Goal: Task Accomplishment & Management: Manage account settings

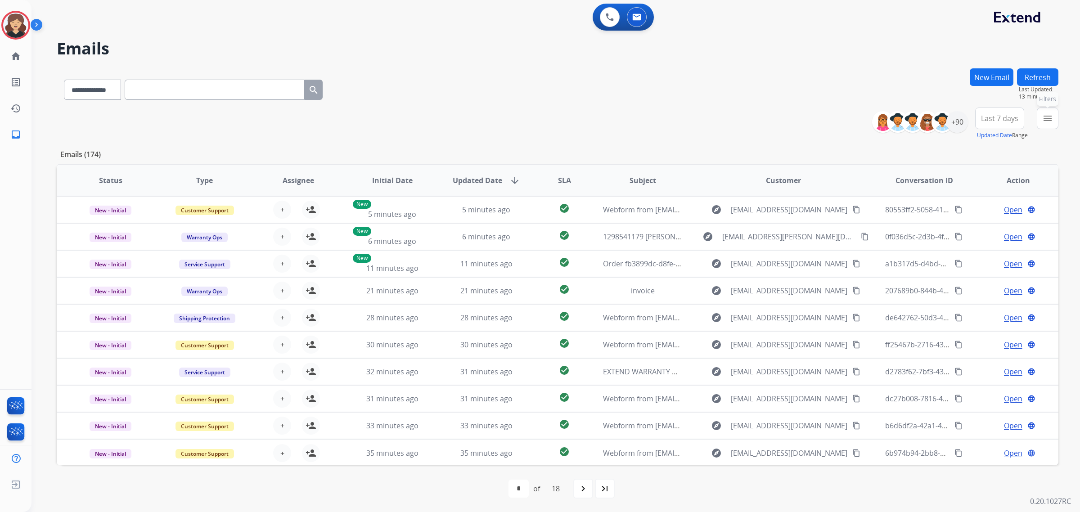
click at [1052, 116] on mat-icon "menu" at bounding box center [1048, 118] width 11 height 11
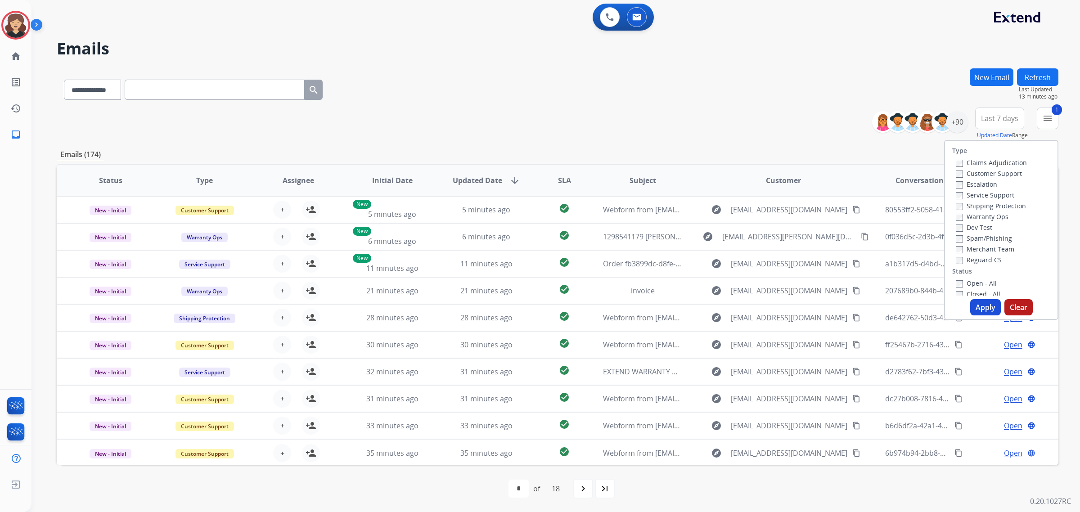
click at [983, 307] on button "Apply" at bounding box center [986, 307] width 31 height 16
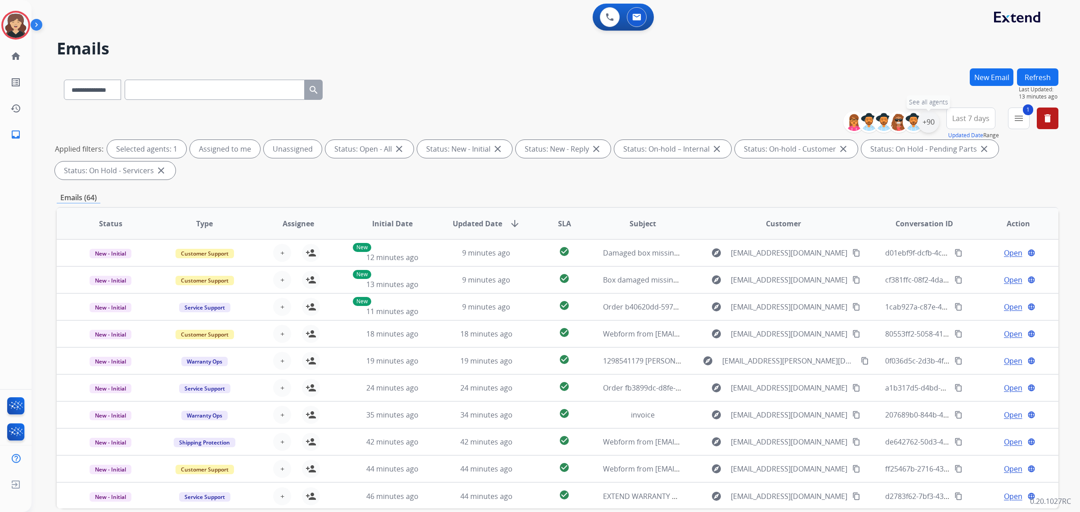
click at [928, 120] on div "+90" at bounding box center [929, 122] width 22 height 22
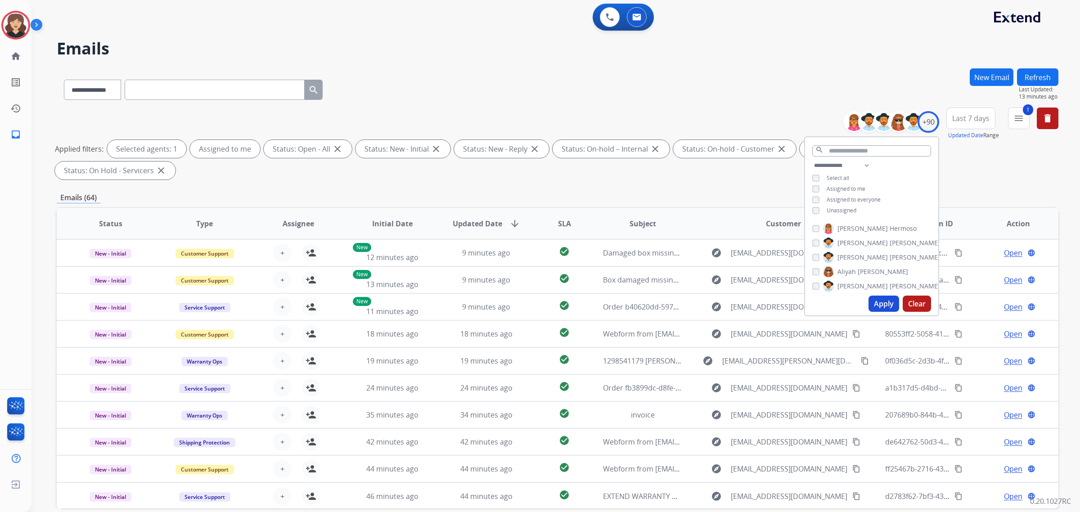
click at [884, 305] on button "Apply" at bounding box center [884, 304] width 31 height 16
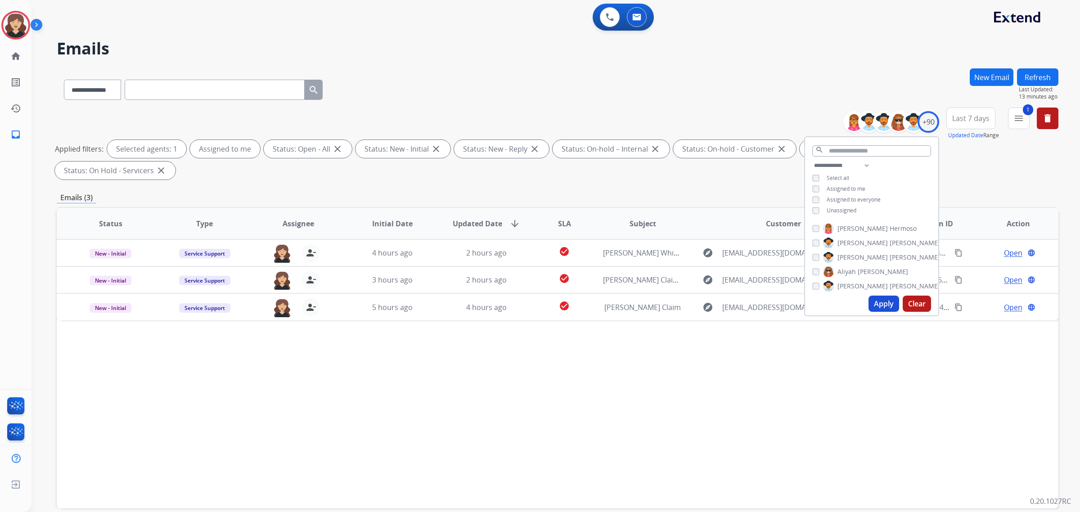
click at [641, 327] on div "Status Type Assignee Initial Date Updated Date arrow_downward SLA Subject Custo…" at bounding box center [558, 358] width 1002 height 302
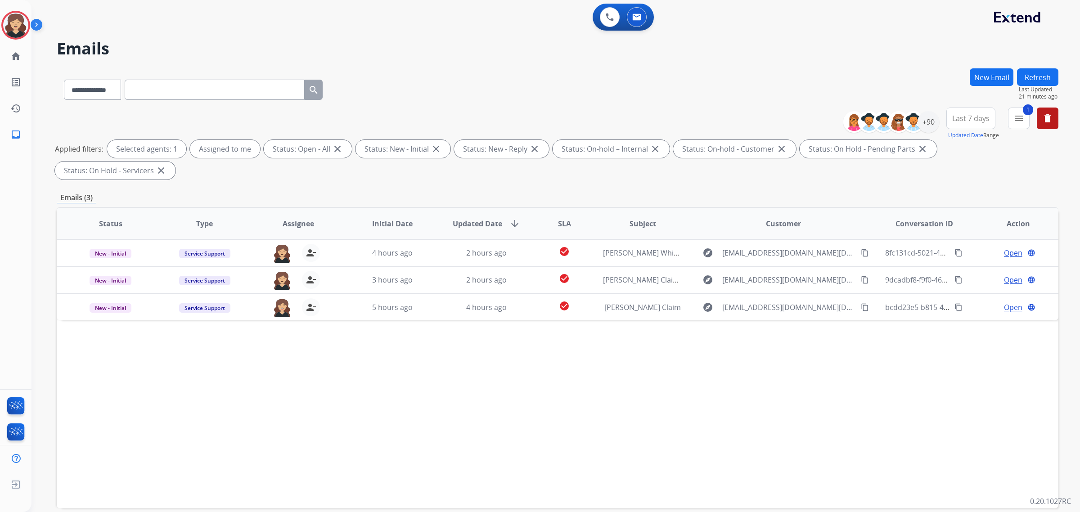
click at [162, 87] on input "text" at bounding box center [215, 90] width 180 height 20
drag, startPoint x: 110, startPoint y: 89, endPoint x: 110, endPoint y: 99, distance: 9.9
click at [110, 89] on select "**********" at bounding box center [92, 90] width 56 height 20
select select "**********"
click at [64, 80] on select "**********" at bounding box center [92, 90] width 56 height 20
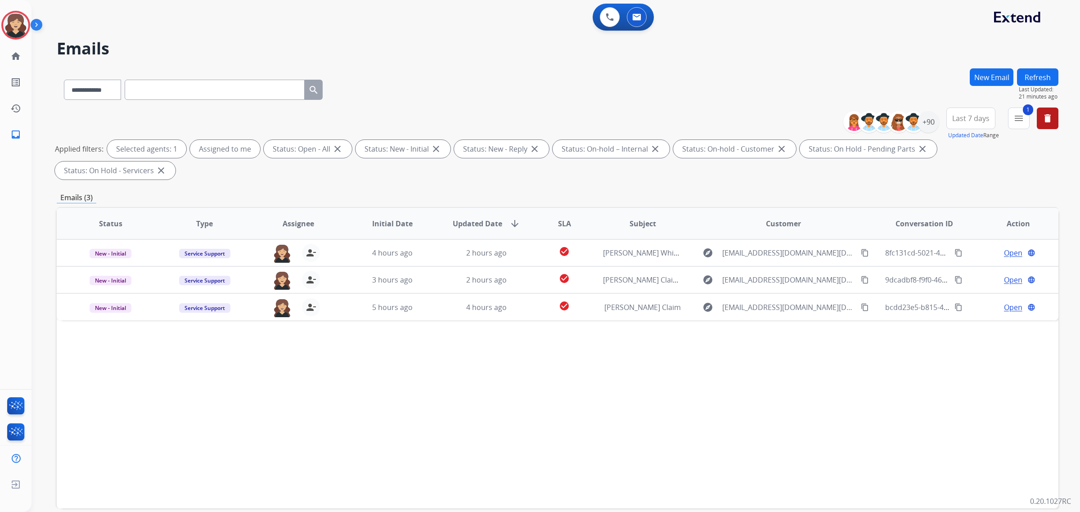
click at [264, 88] on input "text" at bounding box center [215, 90] width 180 height 20
paste input "**********"
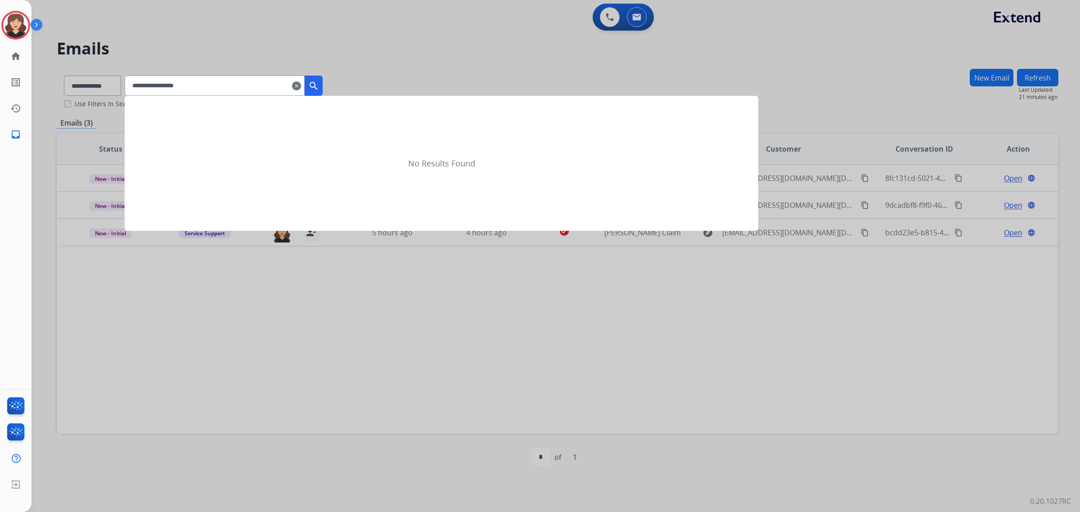
type input "**********"
click at [319, 82] on mat-icon "search" at bounding box center [313, 86] width 11 height 11
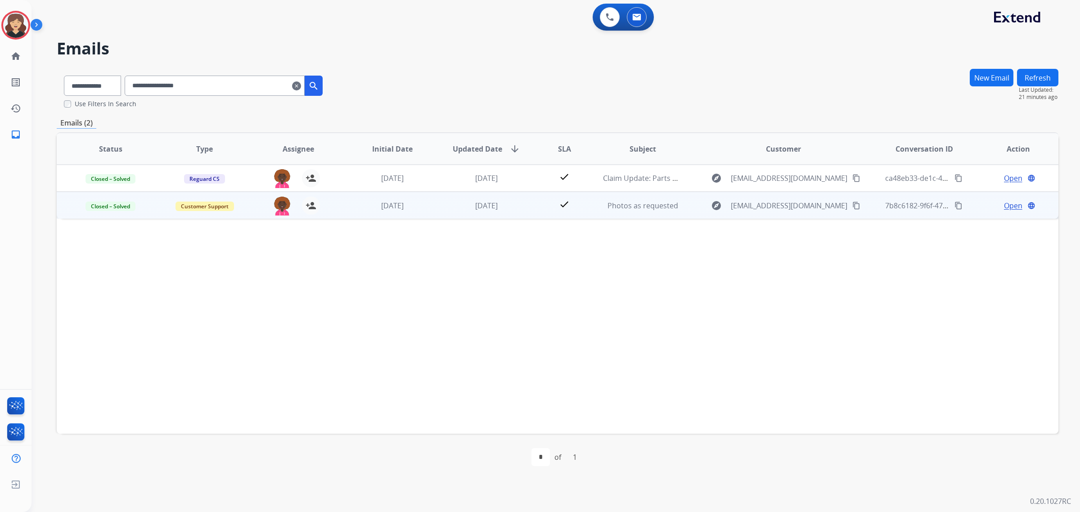
click at [1006, 205] on span "Open" at bounding box center [1013, 205] width 18 height 11
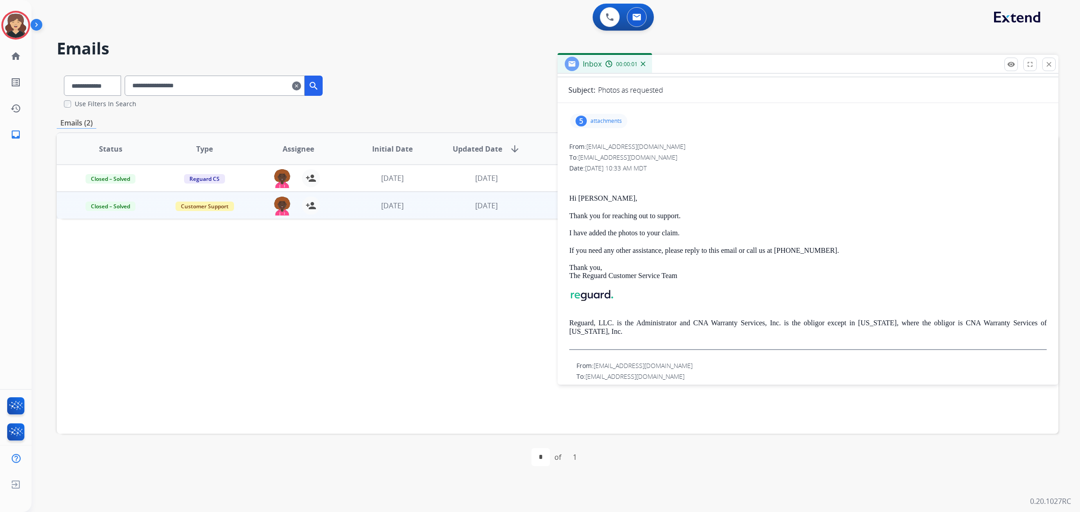
scroll to position [154, 0]
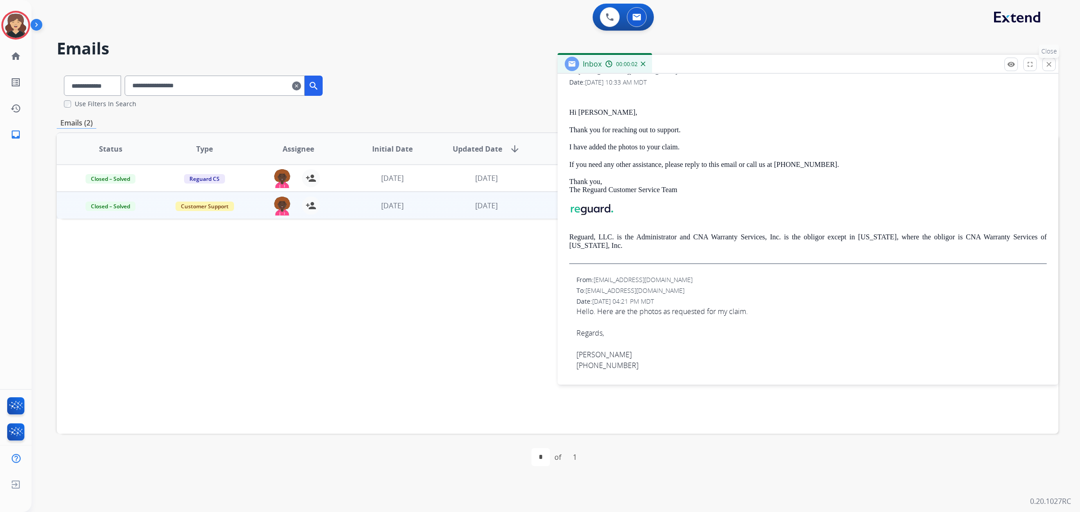
click at [1049, 65] on mat-icon "close" at bounding box center [1049, 64] width 8 height 8
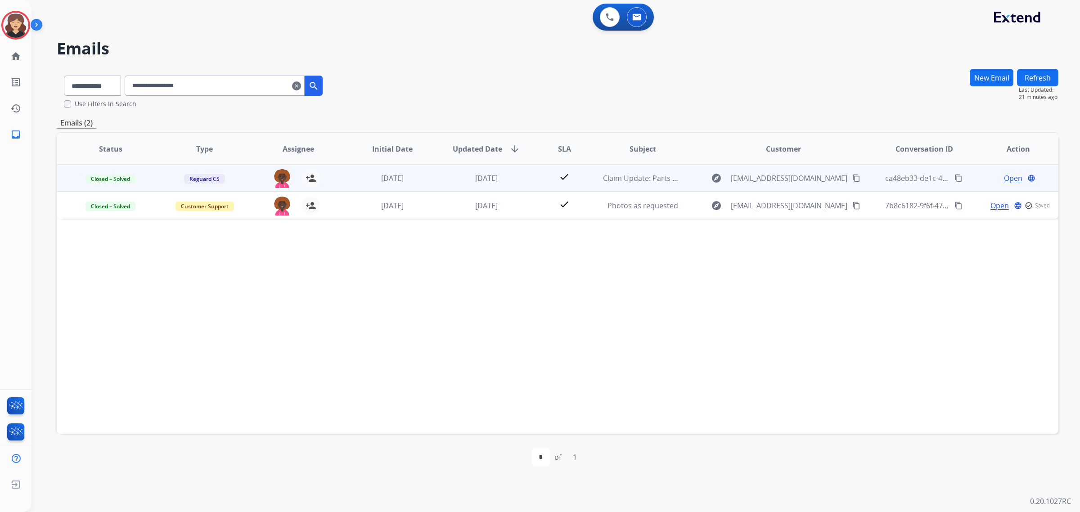
click at [1006, 177] on span "Open" at bounding box center [1013, 178] width 18 height 11
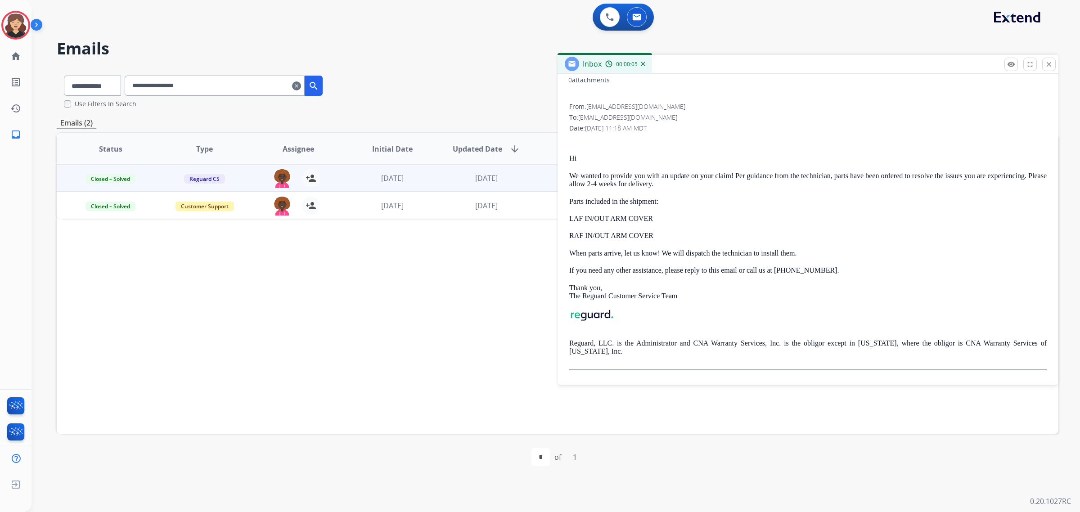
scroll to position [0, 0]
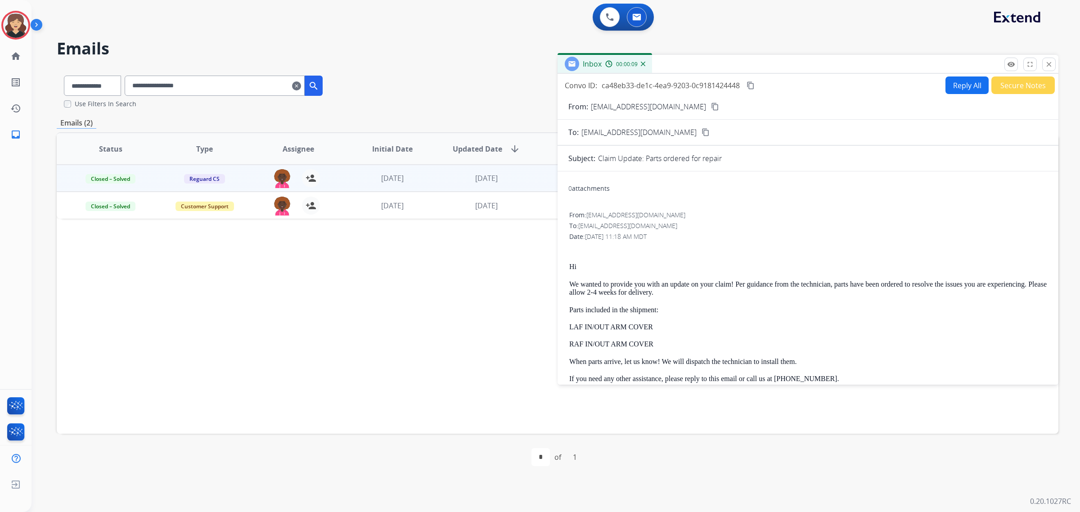
click at [754, 85] on mat-icon "content_copy" at bounding box center [751, 85] width 8 height 8
click at [1005, 63] on button "remove_red_eye Logs" at bounding box center [1012, 65] width 14 height 14
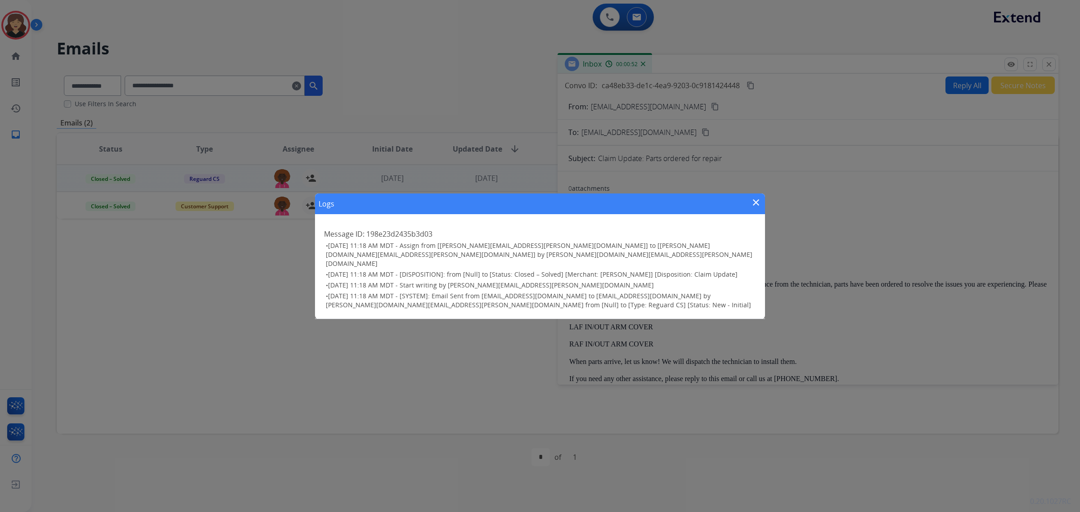
click at [754, 208] on mat-icon "close" at bounding box center [756, 202] width 11 height 11
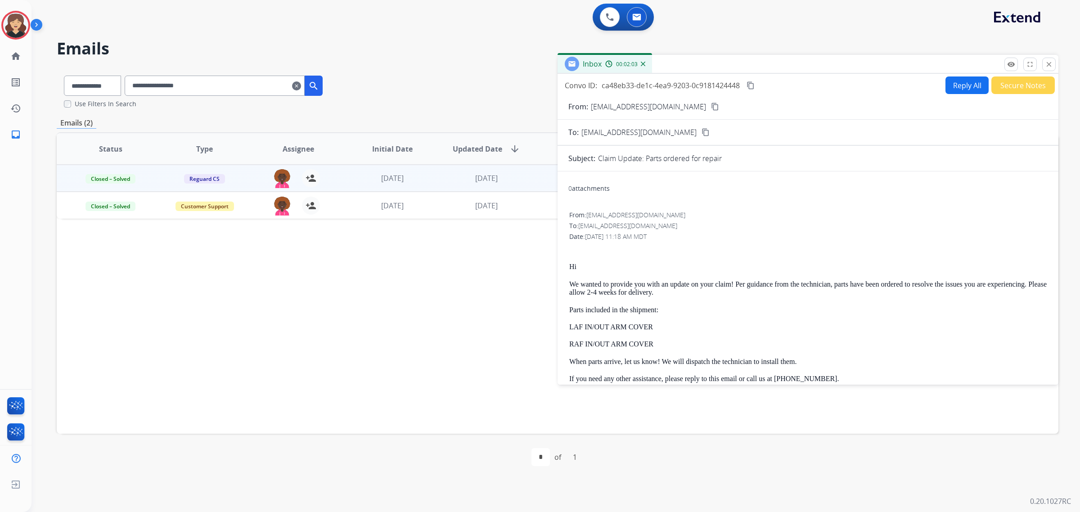
drag, startPoint x: 1047, startPoint y: 62, endPoint x: 967, endPoint y: 67, distance: 80.7
click at [1047, 62] on mat-icon "close" at bounding box center [1049, 64] width 8 height 8
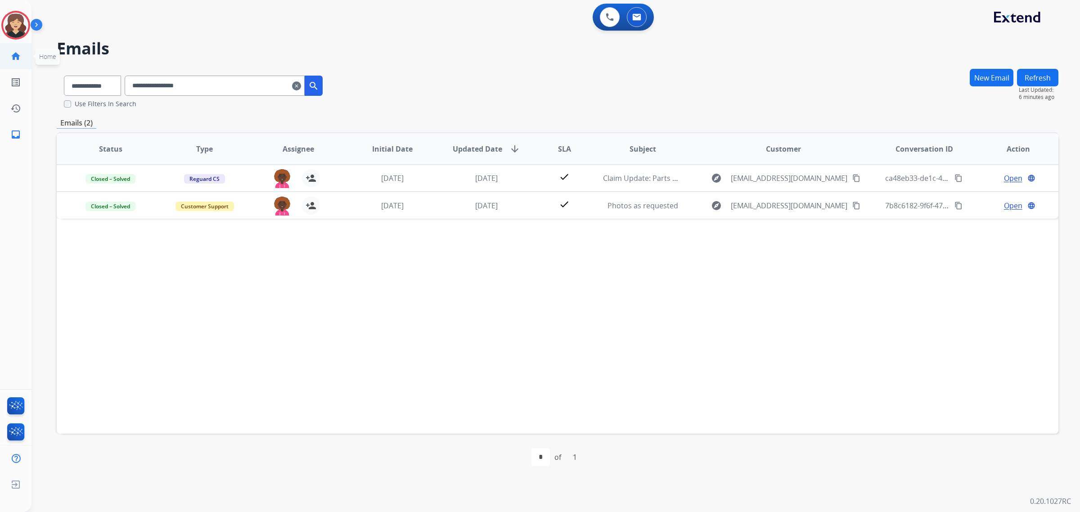
click at [21, 46] on link "home Home" at bounding box center [15, 56] width 25 height 25
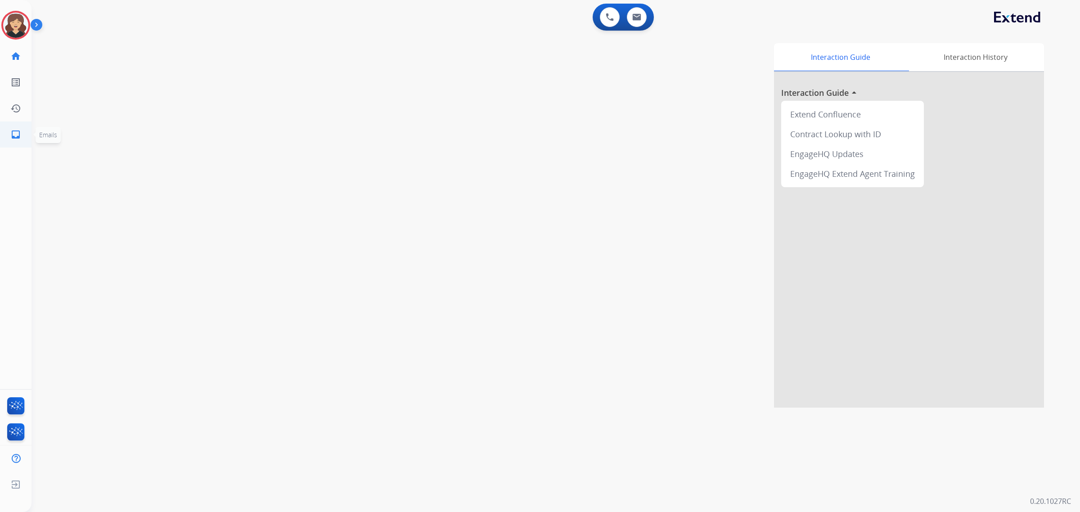
click at [19, 135] on mat-icon "inbox" at bounding box center [15, 134] width 11 height 11
select select "**********"
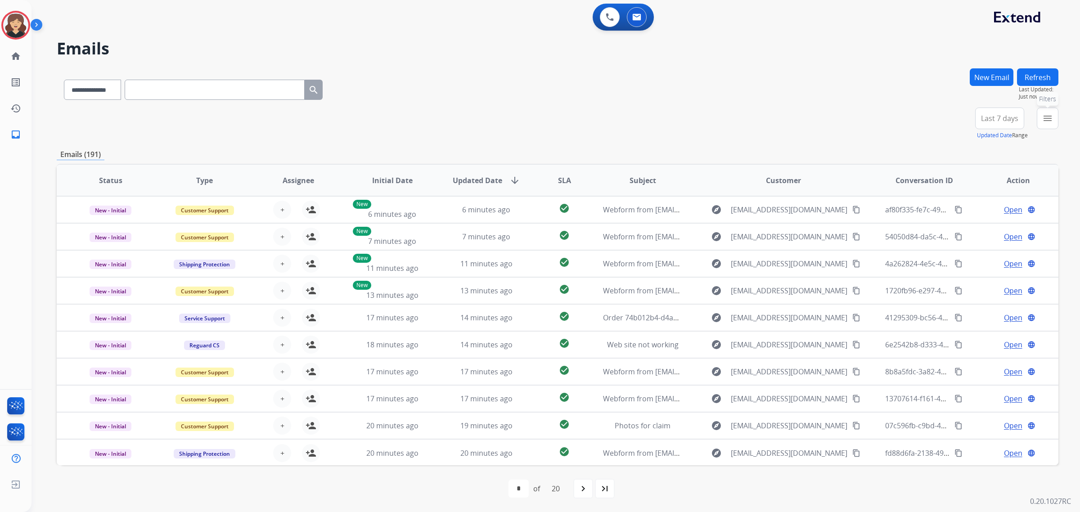
click at [1043, 118] on mat-icon "menu" at bounding box center [1048, 118] width 11 height 11
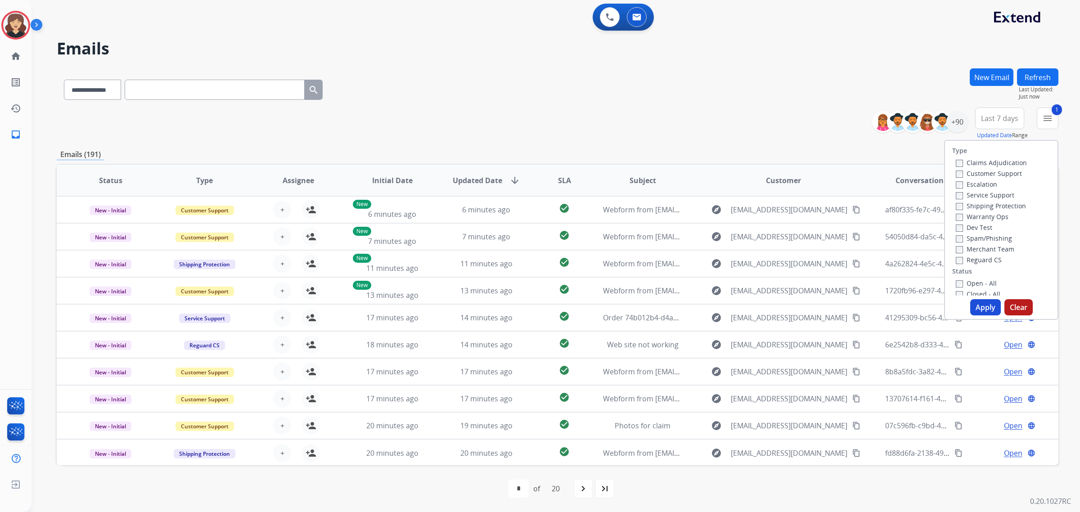
drag, startPoint x: 981, startPoint y: 305, endPoint x: 962, endPoint y: 311, distance: 20.7
click at [982, 305] on button "Apply" at bounding box center [986, 307] width 31 height 16
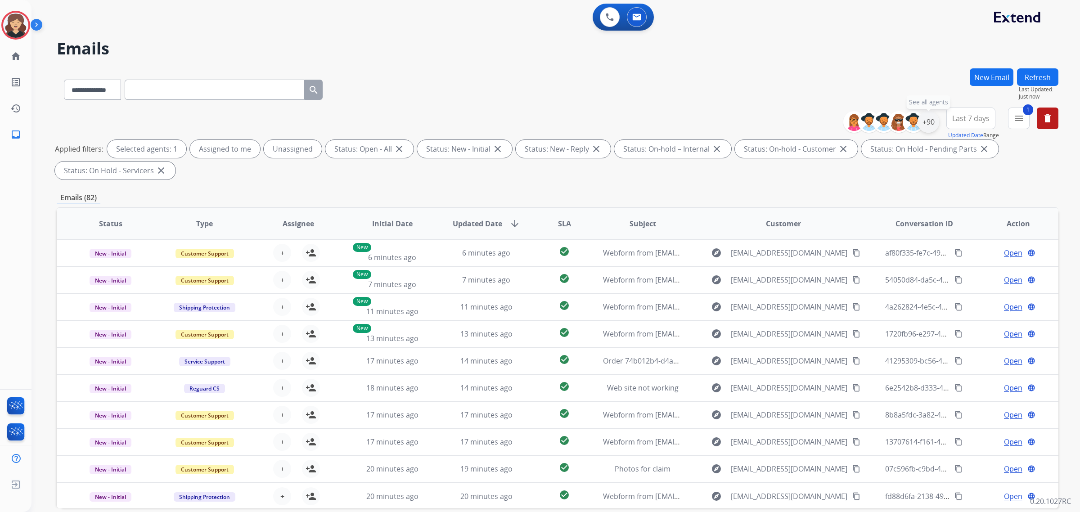
click at [930, 123] on div "+90" at bounding box center [929, 122] width 22 height 22
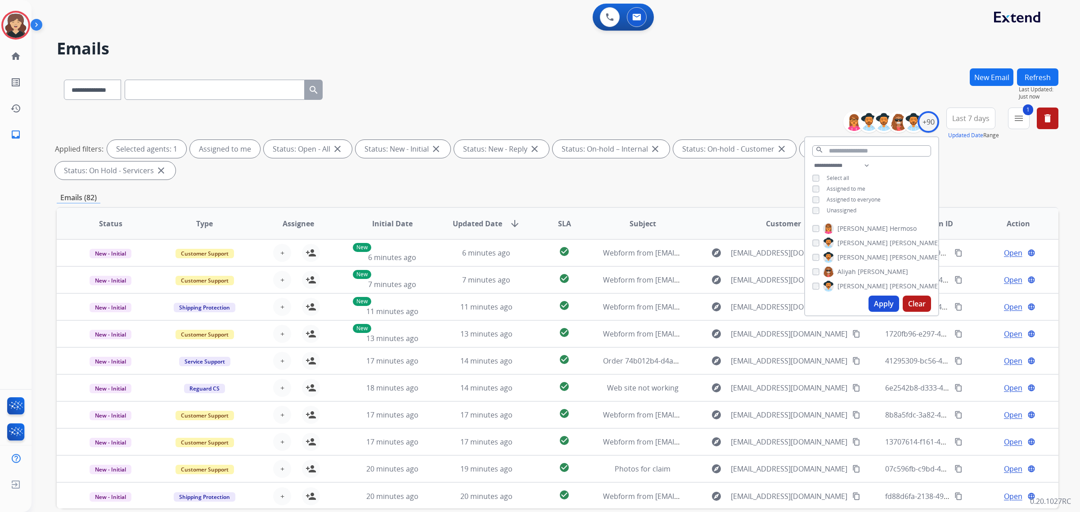
click at [884, 302] on button "Apply" at bounding box center [884, 304] width 31 height 16
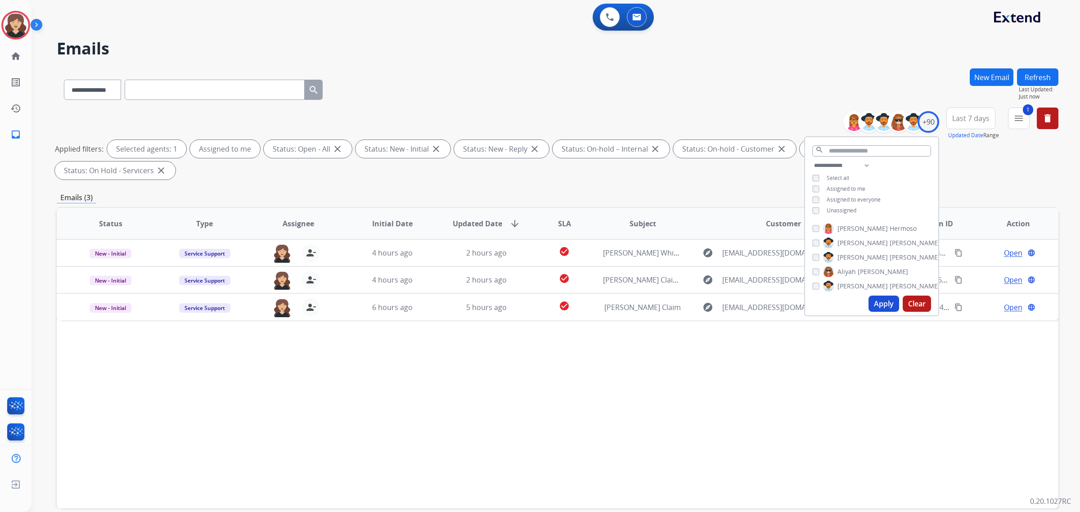
click at [506, 401] on div "Status Type Assignee Initial Date Updated Date arrow_downward SLA Subject Custo…" at bounding box center [558, 358] width 1002 height 302
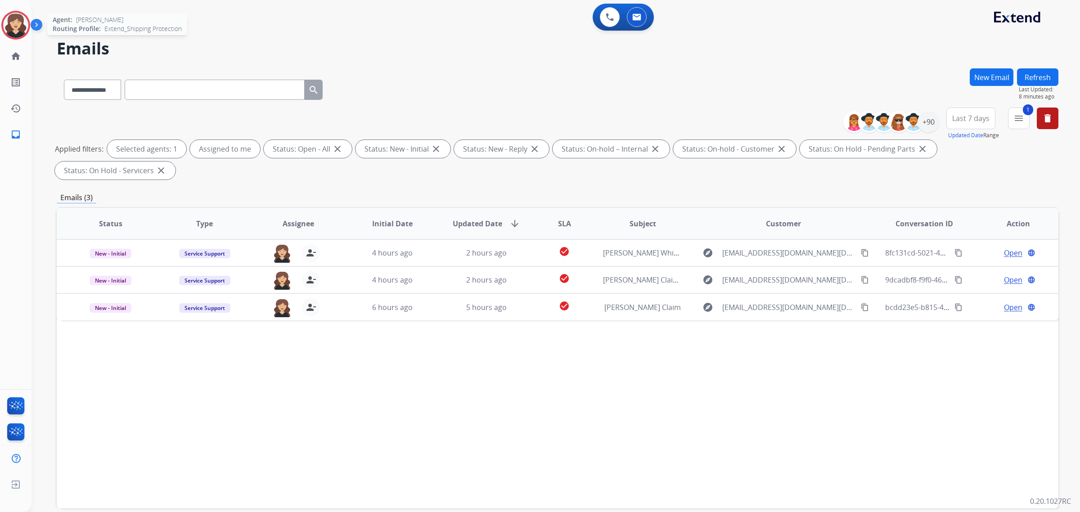
click at [14, 31] on img at bounding box center [15, 25] width 25 height 25
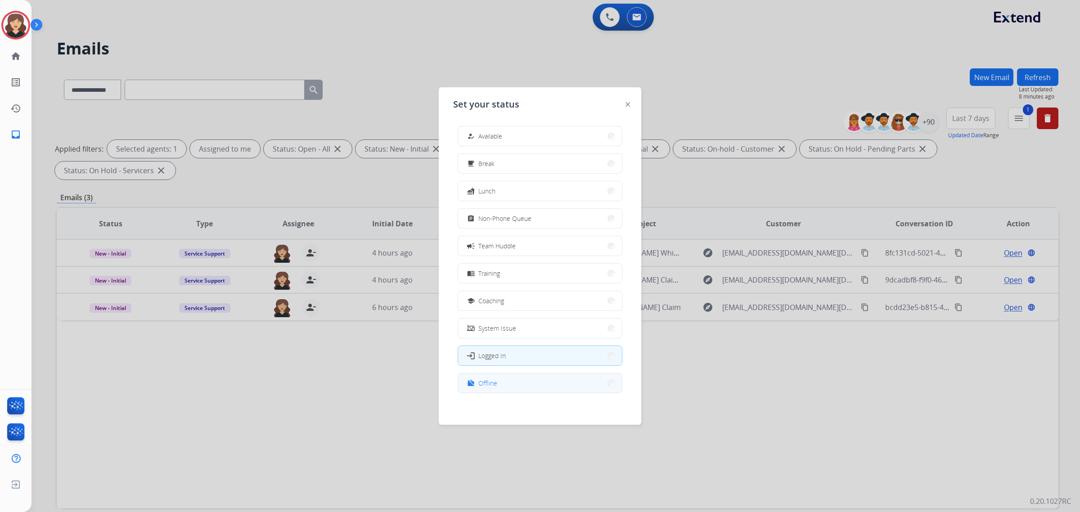
click at [497, 384] on span "Offline" at bounding box center [488, 383] width 19 height 9
